Goal: Register for event/course

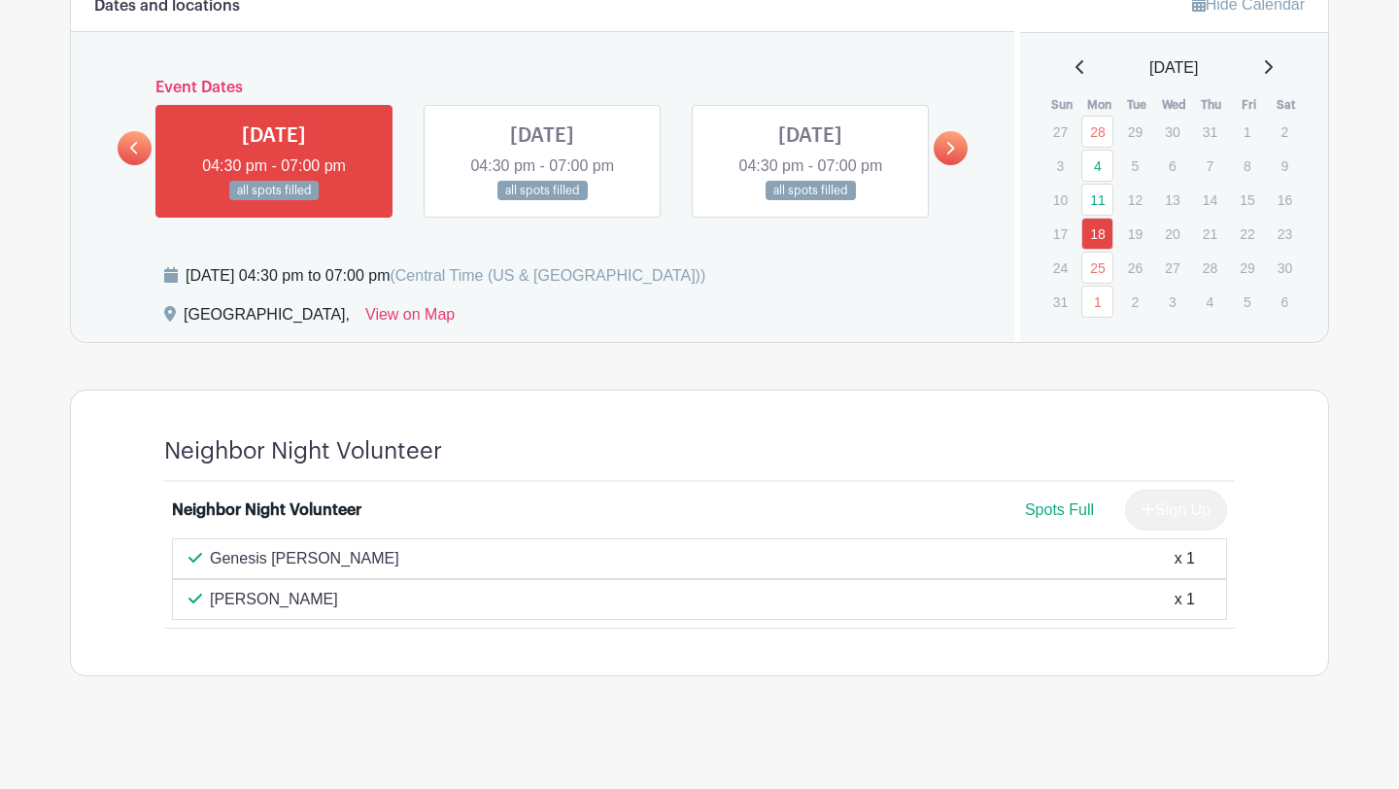
scroll to position [1034, 0]
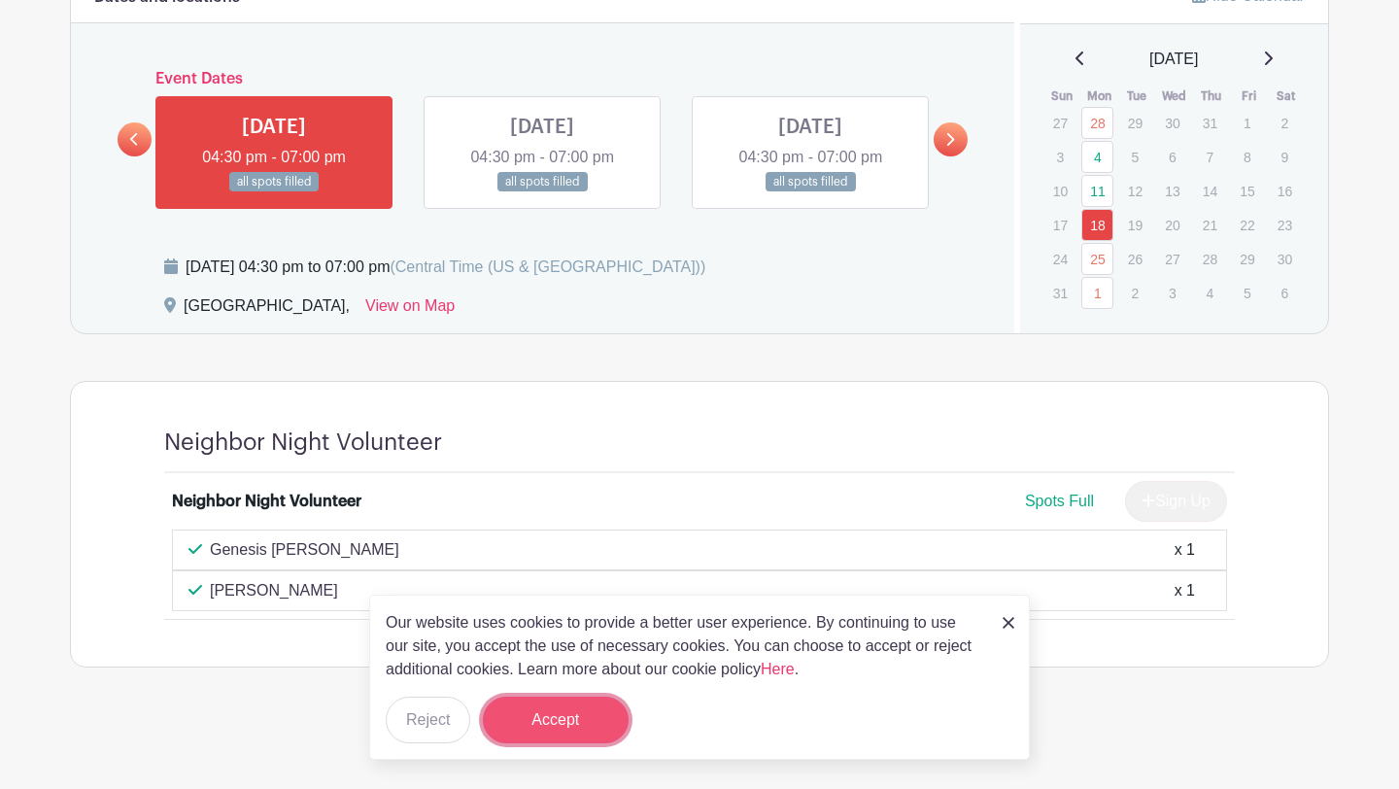
click at [568, 727] on button "Accept" at bounding box center [556, 720] width 146 height 47
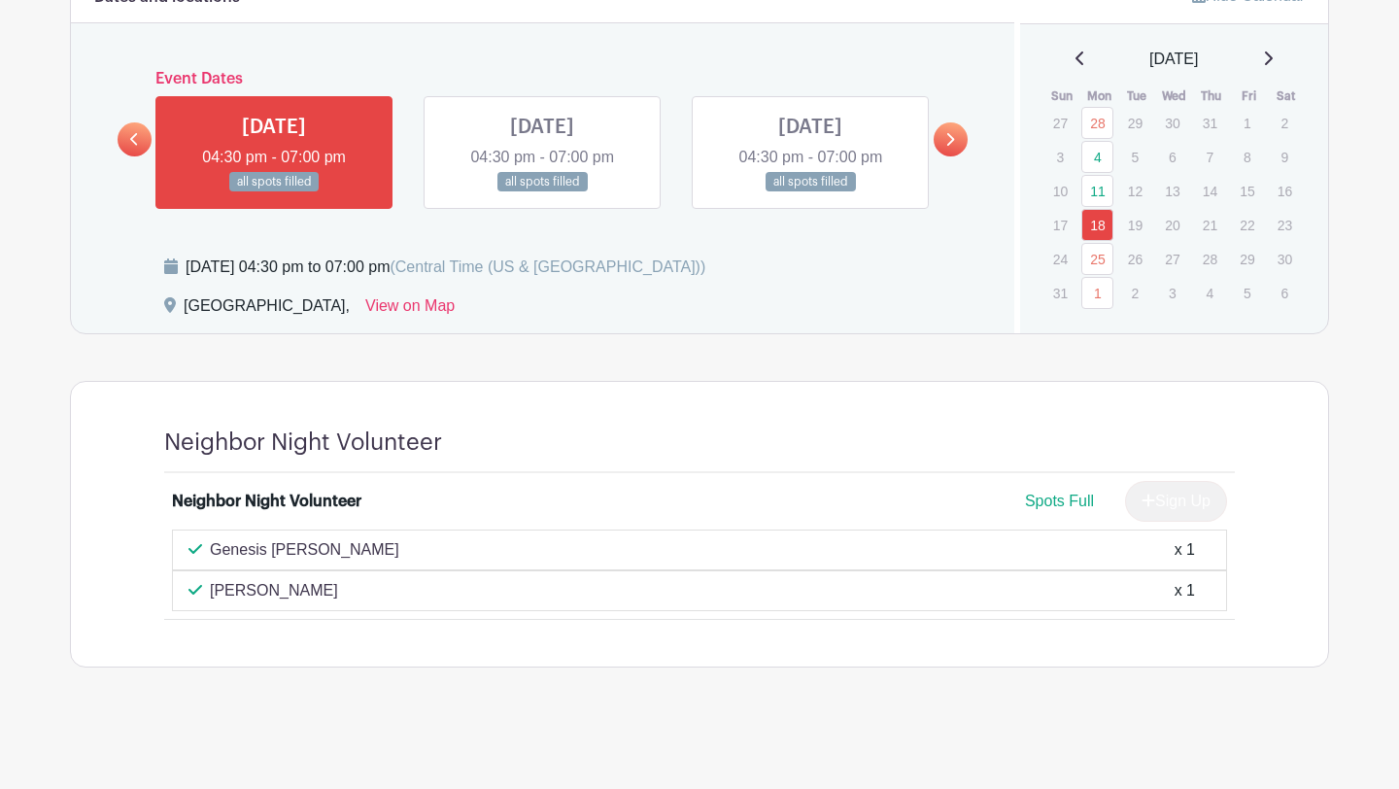
click at [542, 192] on link at bounding box center [542, 192] width 0 height 0
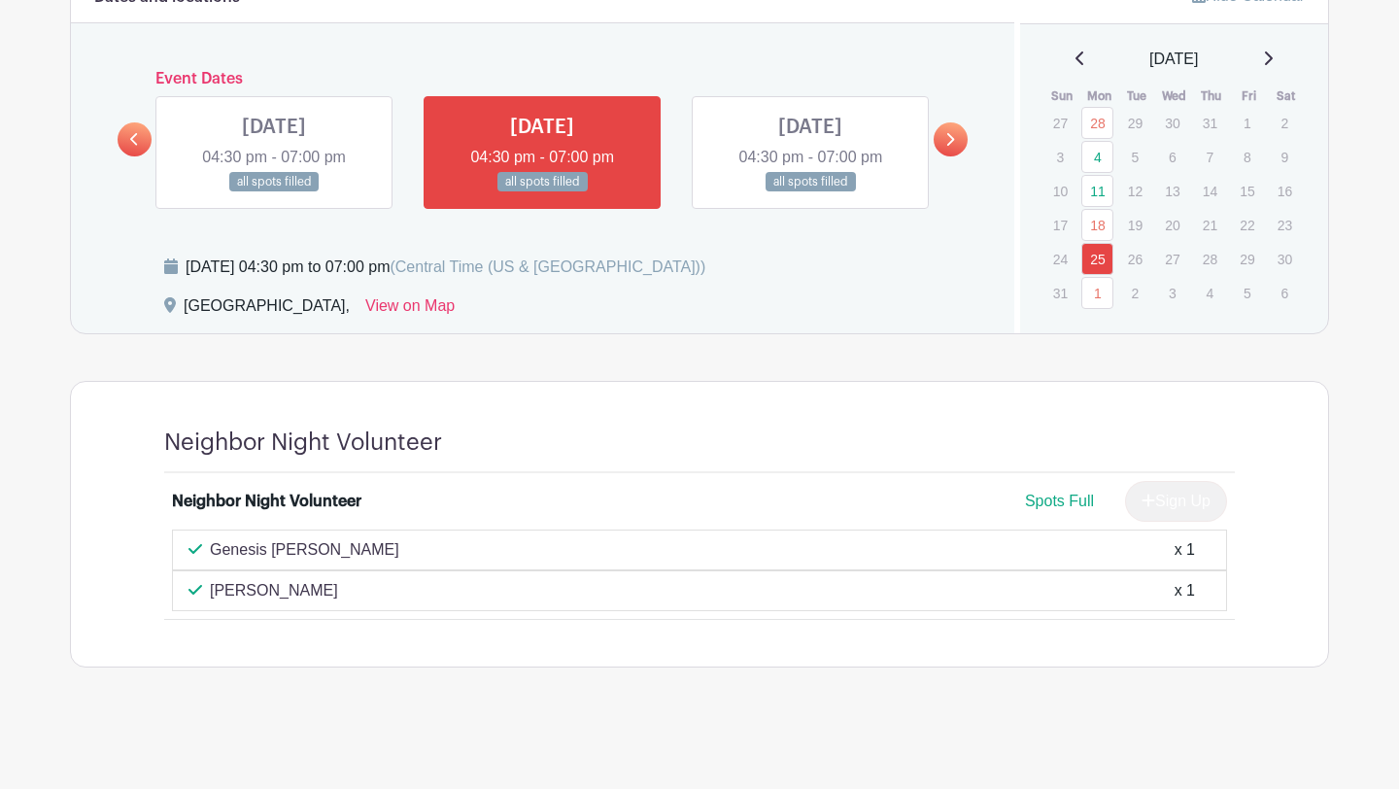
click at [810, 192] on link at bounding box center [810, 192] width 0 height 0
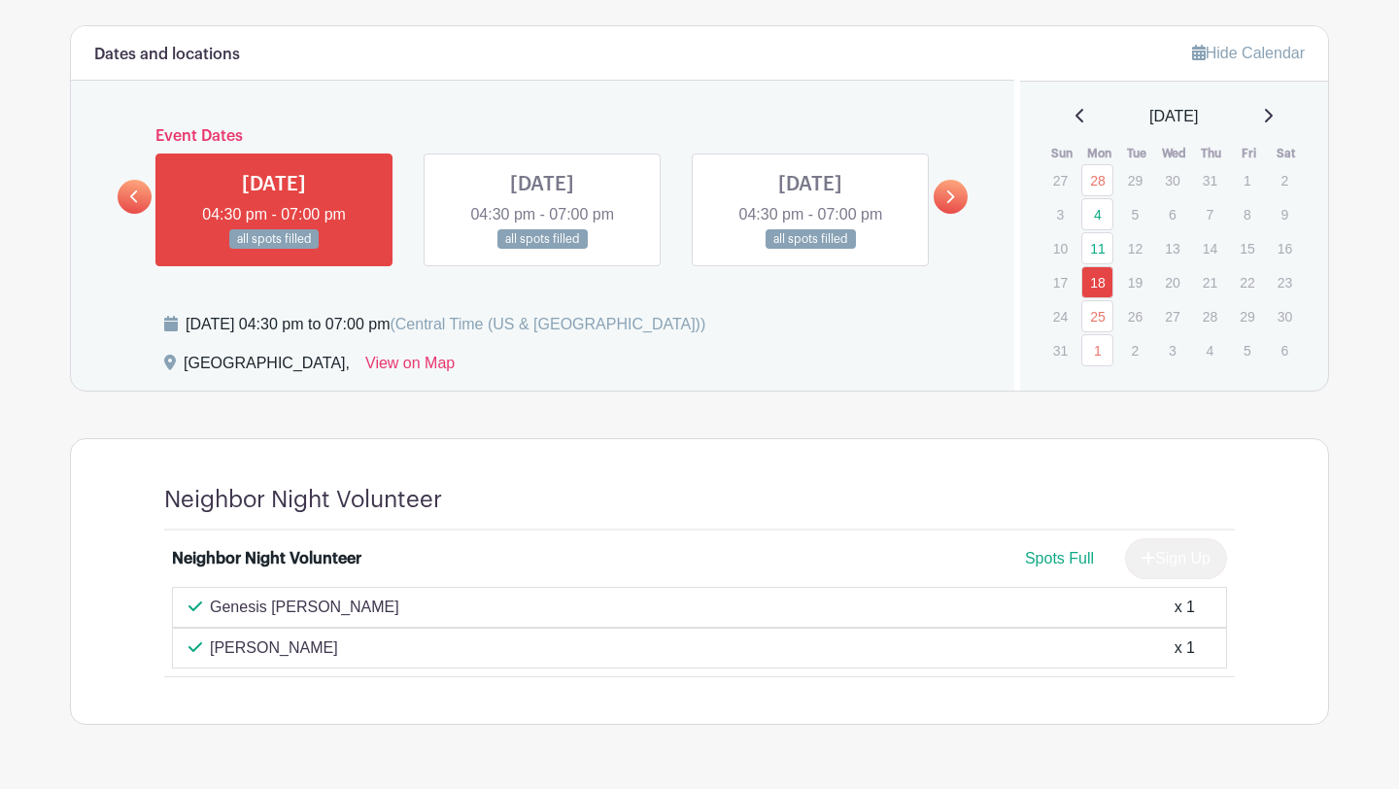
scroll to position [1034, 0]
